Goal: Task Accomplishment & Management: Use online tool/utility

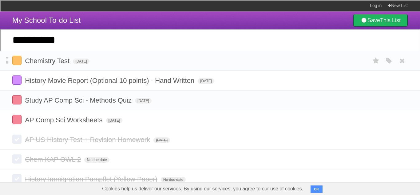
type input "**********"
click input "*********" at bounding box center [0, 0] width 0 height 0
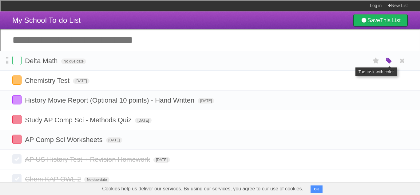
click at [388, 62] on icon "button" at bounding box center [389, 61] width 9 height 8
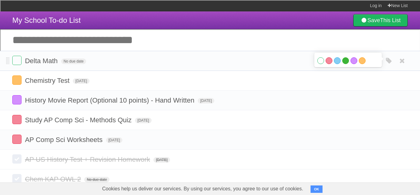
click at [345, 61] on label "Green" at bounding box center [345, 60] width 7 height 7
click at [78, 62] on span "No due date" at bounding box center [73, 61] width 25 height 6
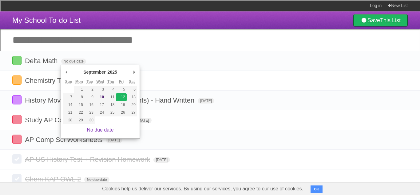
type span "[DATE]"
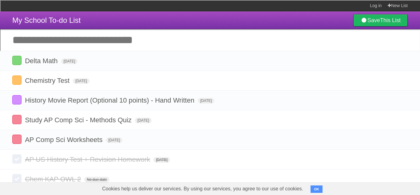
click at [251, 48] on input "Add another task" at bounding box center [210, 40] width 420 height 22
type input "**********"
click input "*********" at bounding box center [0, 0] width 0 height 0
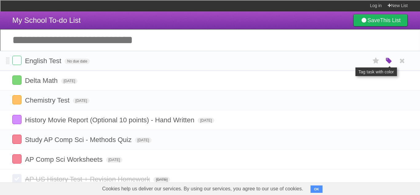
click at [389, 58] on icon "button" at bounding box center [389, 61] width 9 height 8
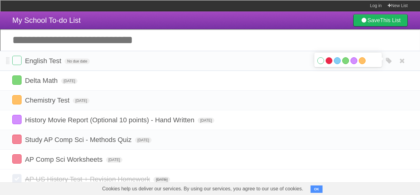
click at [328, 61] on label "Red" at bounding box center [329, 60] width 7 height 7
click at [18, 161] on label at bounding box center [16, 158] width 9 height 9
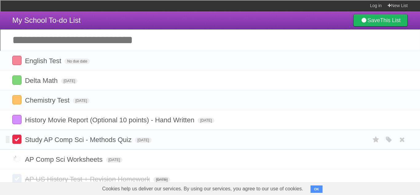
click at [15, 139] on label at bounding box center [16, 138] width 9 height 9
click at [81, 63] on span "No due date" at bounding box center [77, 61] width 25 height 6
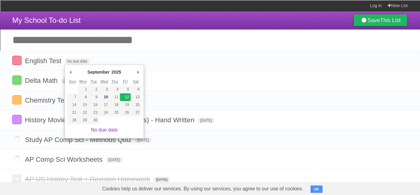
type span "[DATE]"
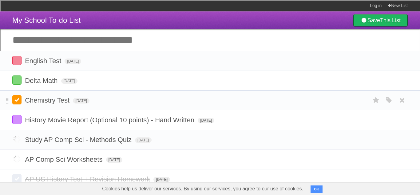
click at [18, 103] on label at bounding box center [16, 99] width 9 height 9
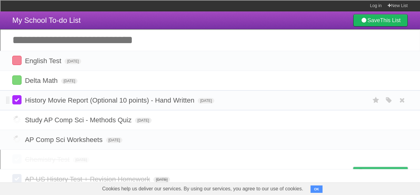
click at [18, 101] on label at bounding box center [16, 99] width 9 height 9
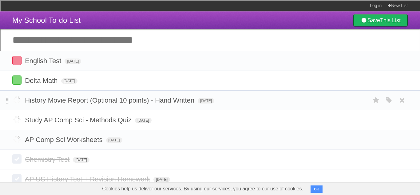
click at [18, 102] on label at bounding box center [16, 99] width 9 height 9
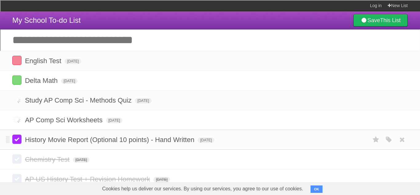
click at [15, 140] on label at bounding box center [16, 138] width 9 height 9
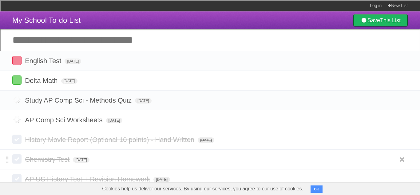
click at [18, 163] on label at bounding box center [16, 158] width 9 height 9
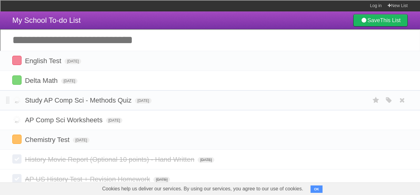
click at [18, 101] on label at bounding box center [16, 99] width 9 height 9
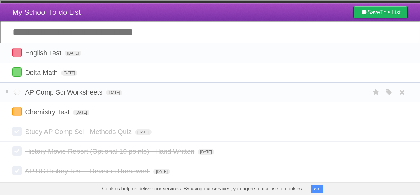
scroll to position [7, 0]
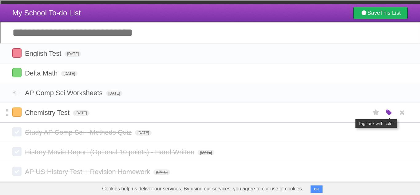
click at [387, 117] on icon "button" at bounding box center [389, 113] width 9 height 8
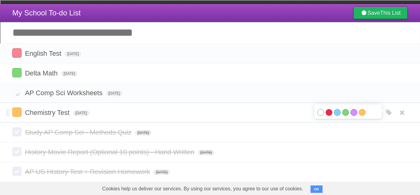
click at [329, 113] on label "Red" at bounding box center [329, 112] width 7 height 7
click at [19, 94] on label at bounding box center [16, 92] width 9 height 9
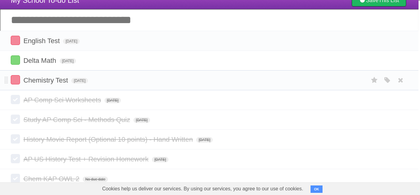
scroll to position [20, 2]
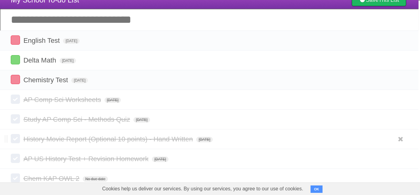
click at [14, 143] on label at bounding box center [15, 138] width 9 height 9
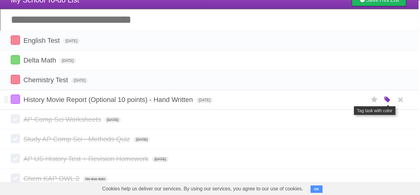
click at [386, 103] on icon "button" at bounding box center [387, 100] width 9 height 8
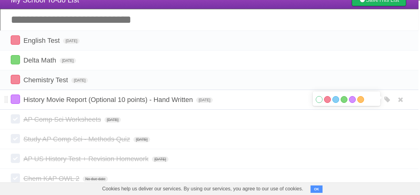
click at [319, 100] on label "White" at bounding box center [319, 99] width 7 height 7
click at [336, 100] on label "Blue" at bounding box center [336, 99] width 7 height 7
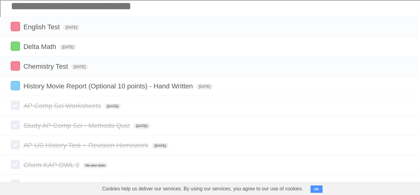
scroll to position [0, 2]
